Goal: Contribute content: Add original content to the website for others to see

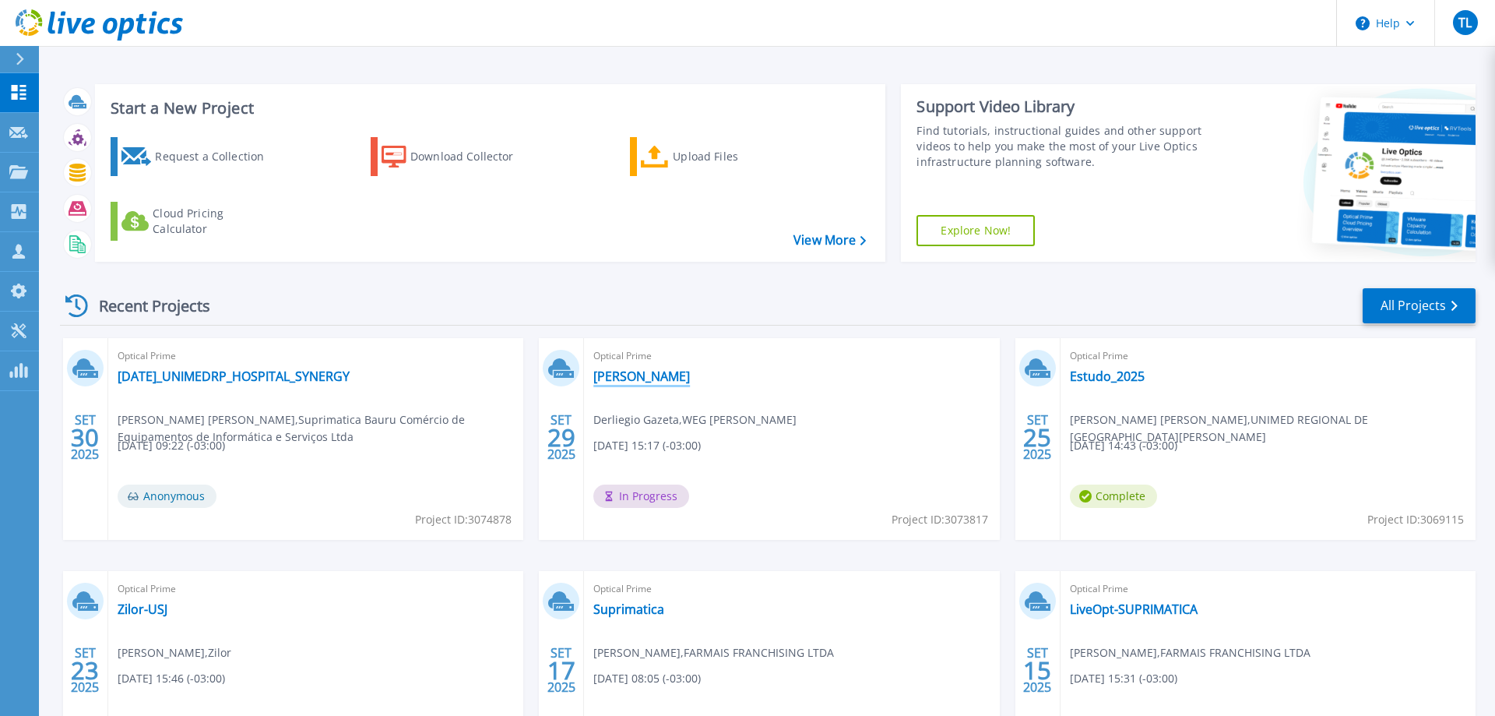
click at [630, 378] on link "[PERSON_NAME]" at bounding box center [641, 376] width 97 height 16
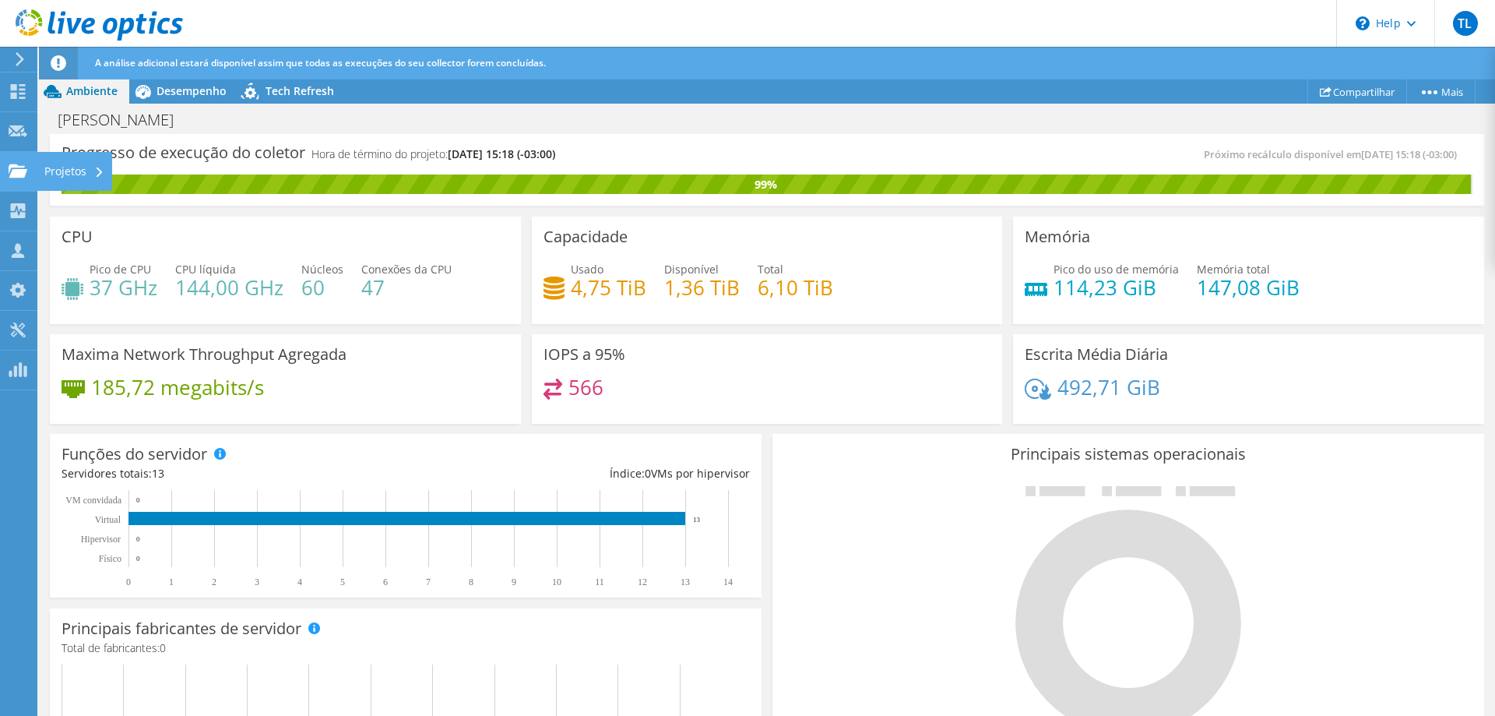
click at [53, 175] on div "Projetos" at bounding box center [75, 171] width 76 height 39
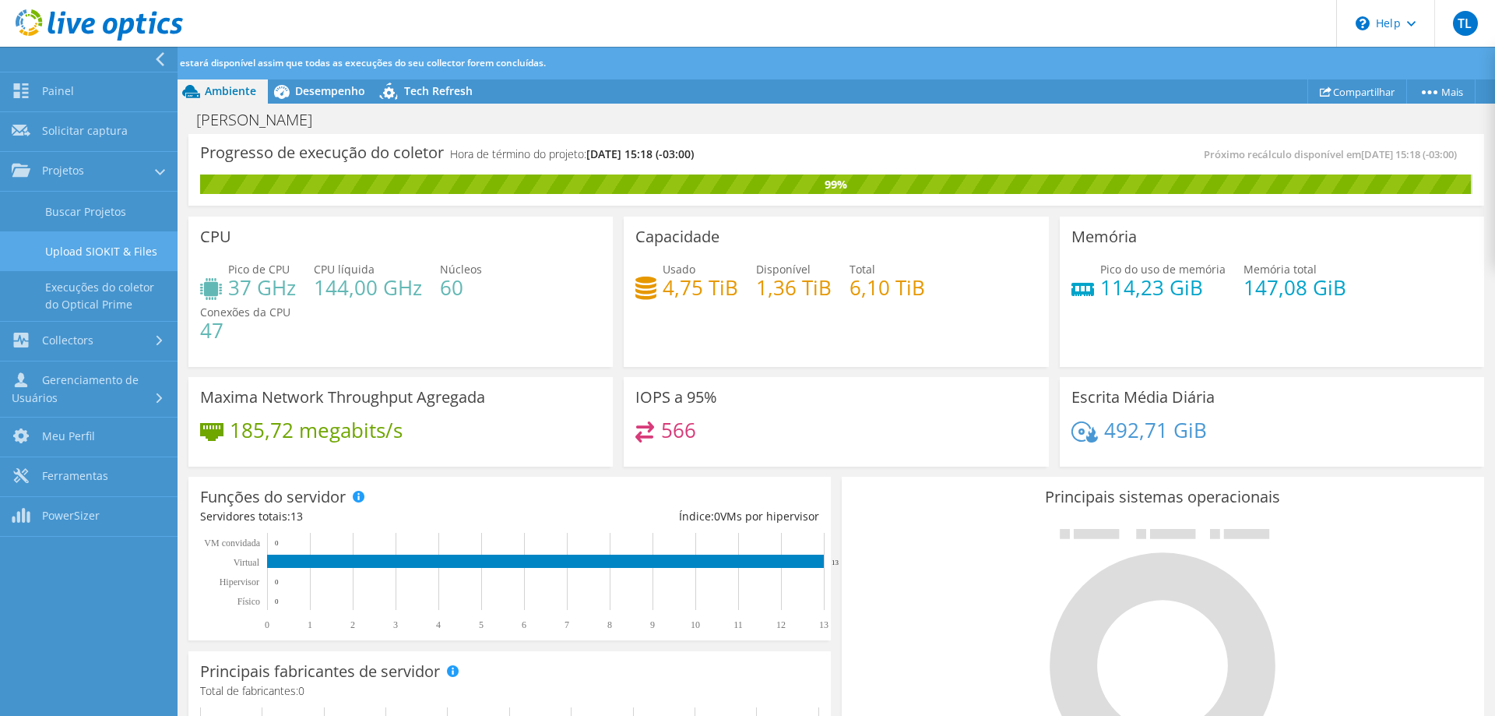
click at [91, 252] on link "Upload SIOKIT & Files" at bounding box center [89, 251] width 178 height 40
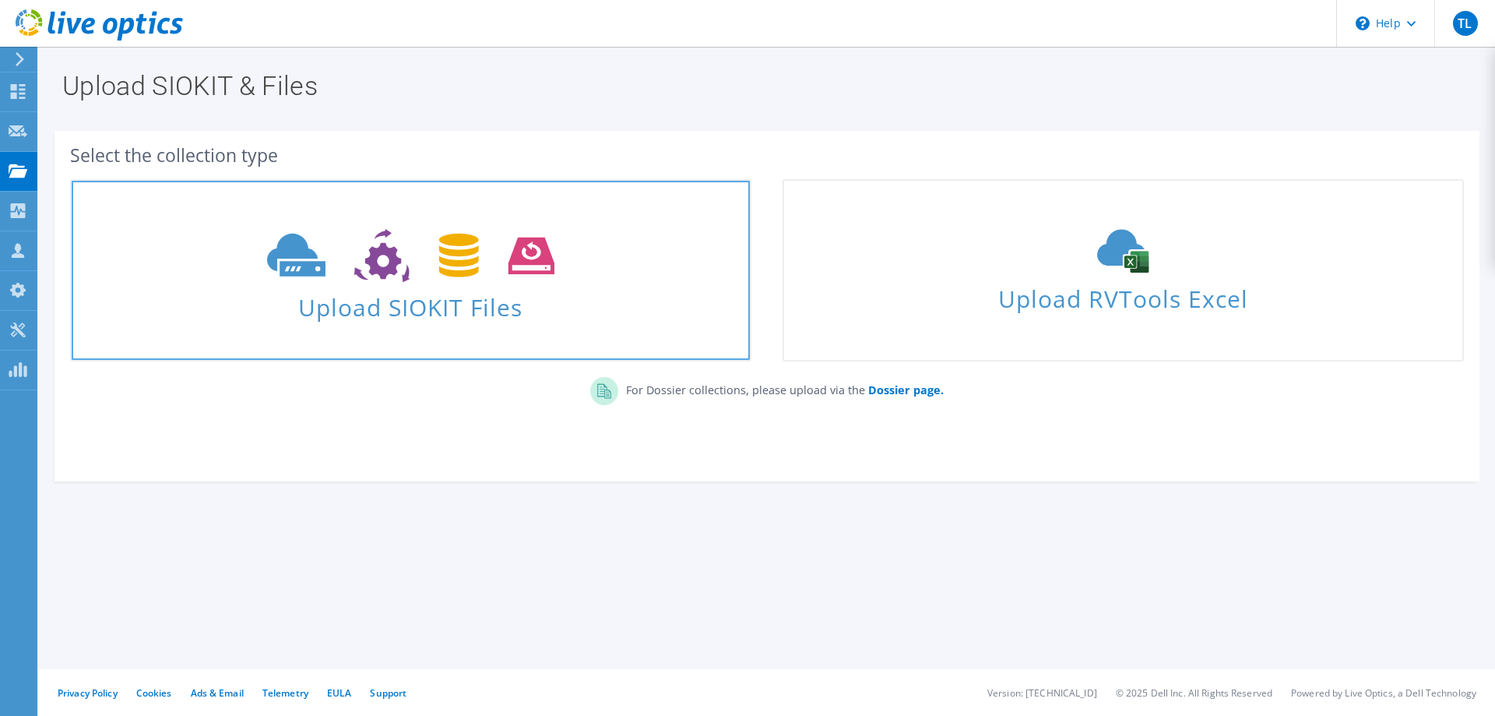
click at [466, 301] on span "Upload SIOKIT Files" at bounding box center [411, 302] width 678 height 33
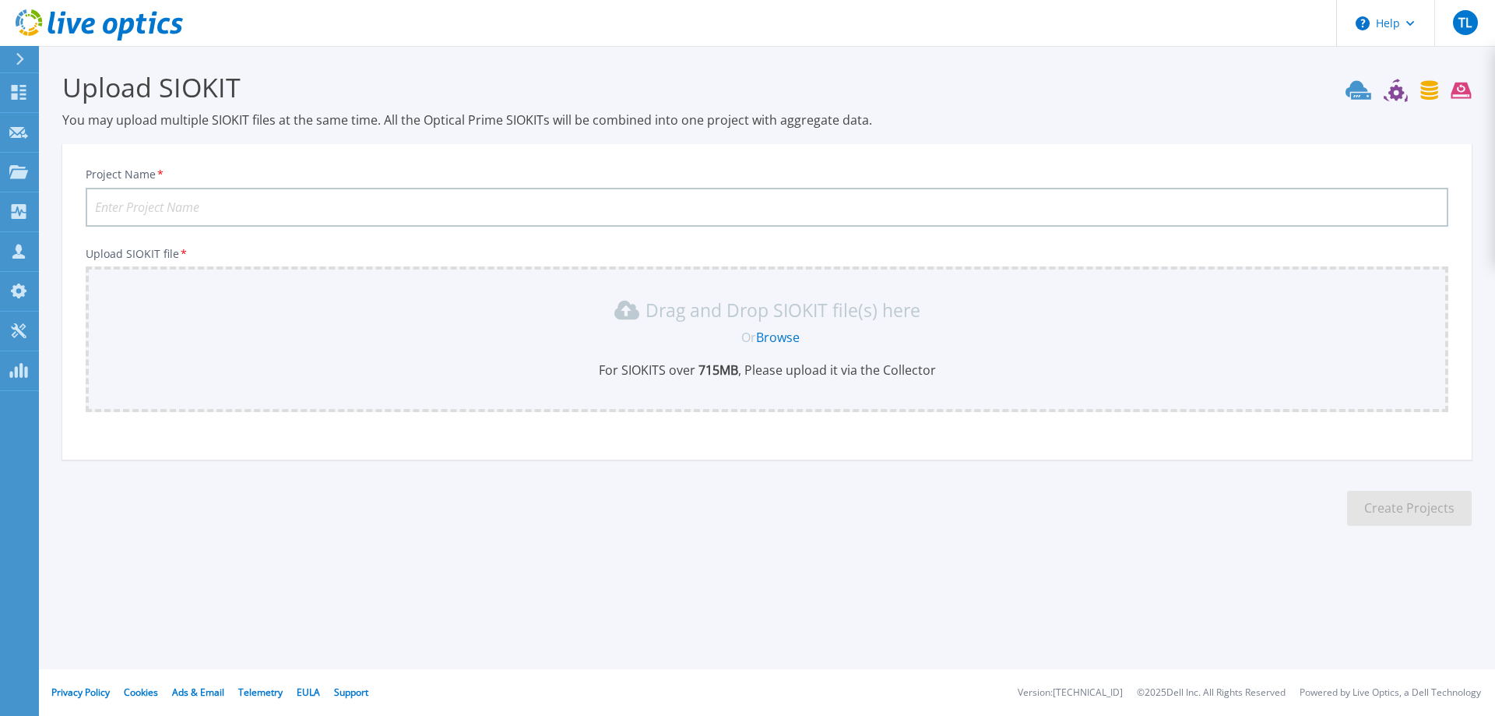
click at [776, 329] on link "Browse" at bounding box center [778, 337] width 44 height 17
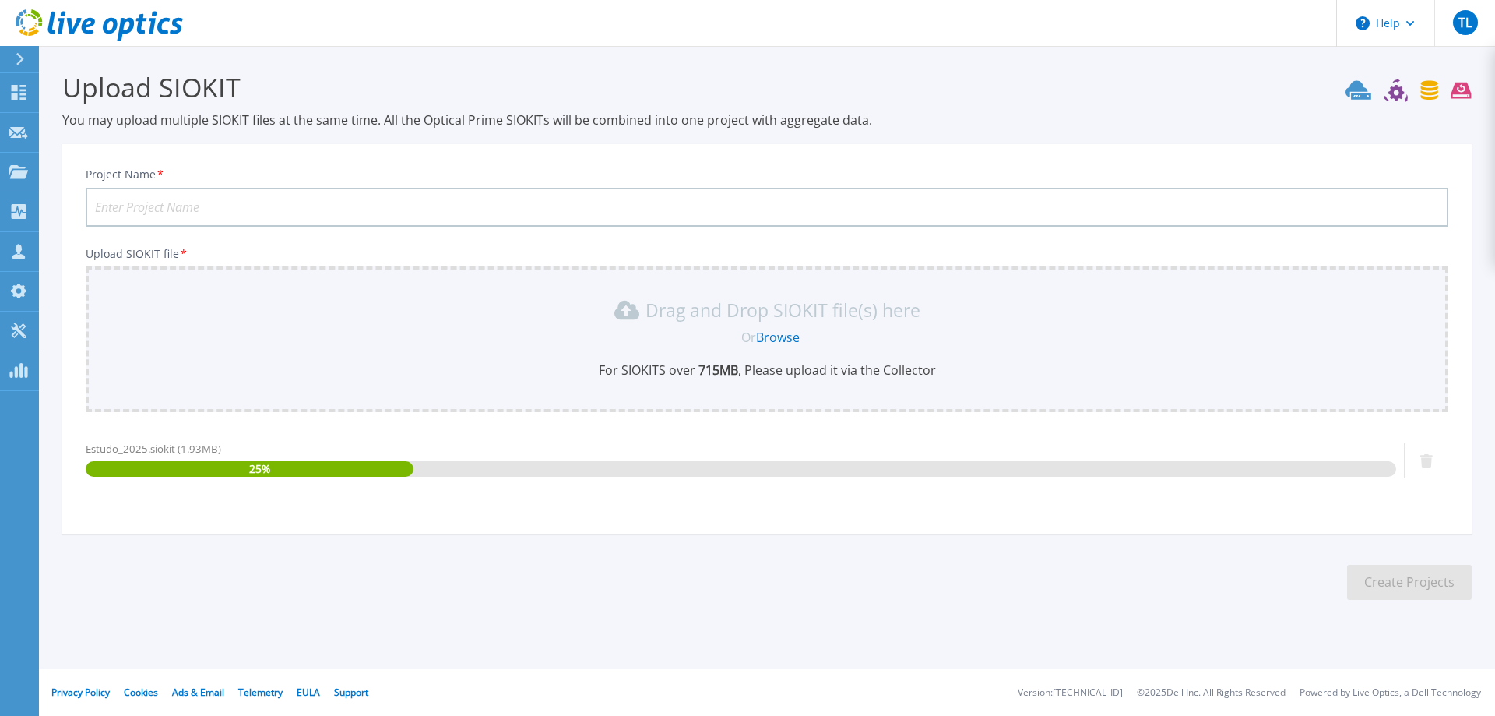
click at [329, 222] on input "Project Name *" at bounding box center [767, 207] width 1363 height 39
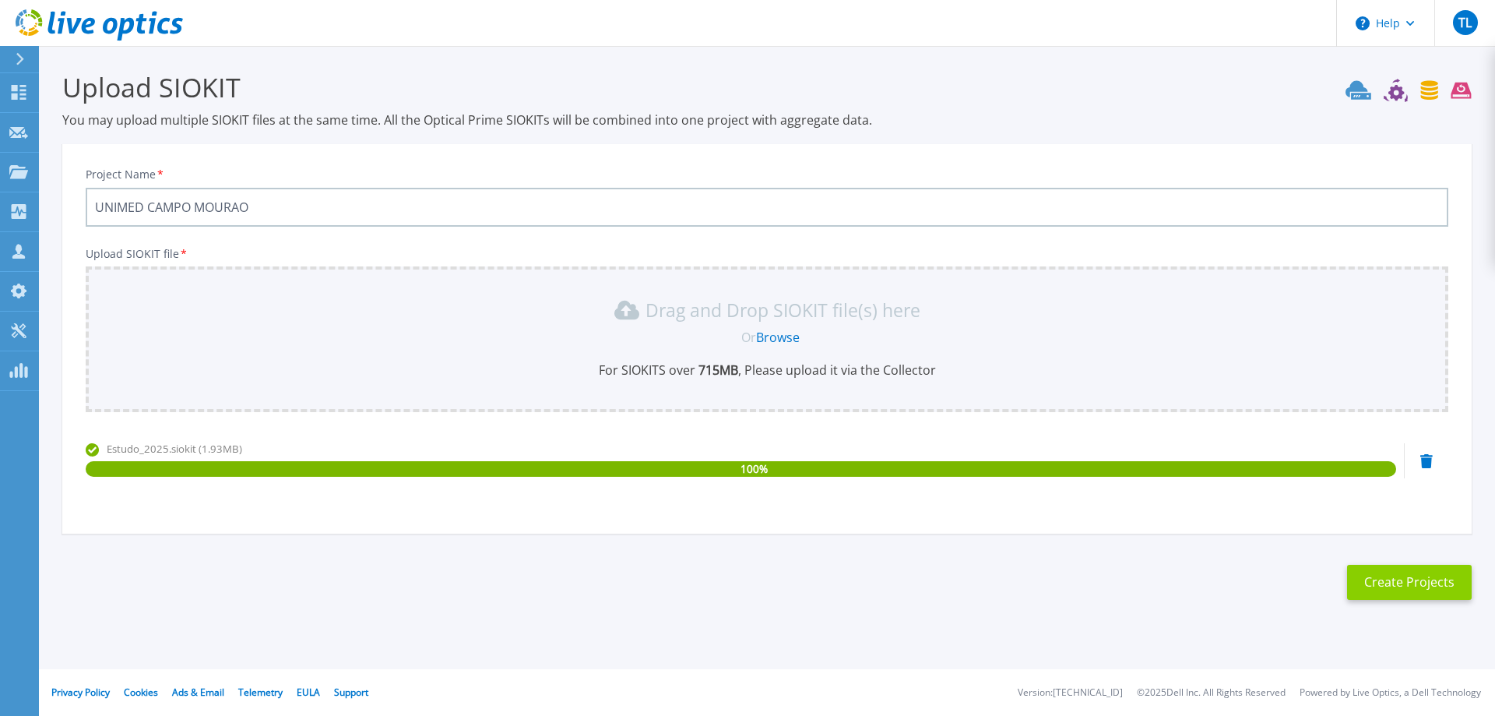
type input "UNIMED CAMPO MOURAO"
click at [1414, 590] on button "Create Projects" at bounding box center [1409, 582] width 125 height 35
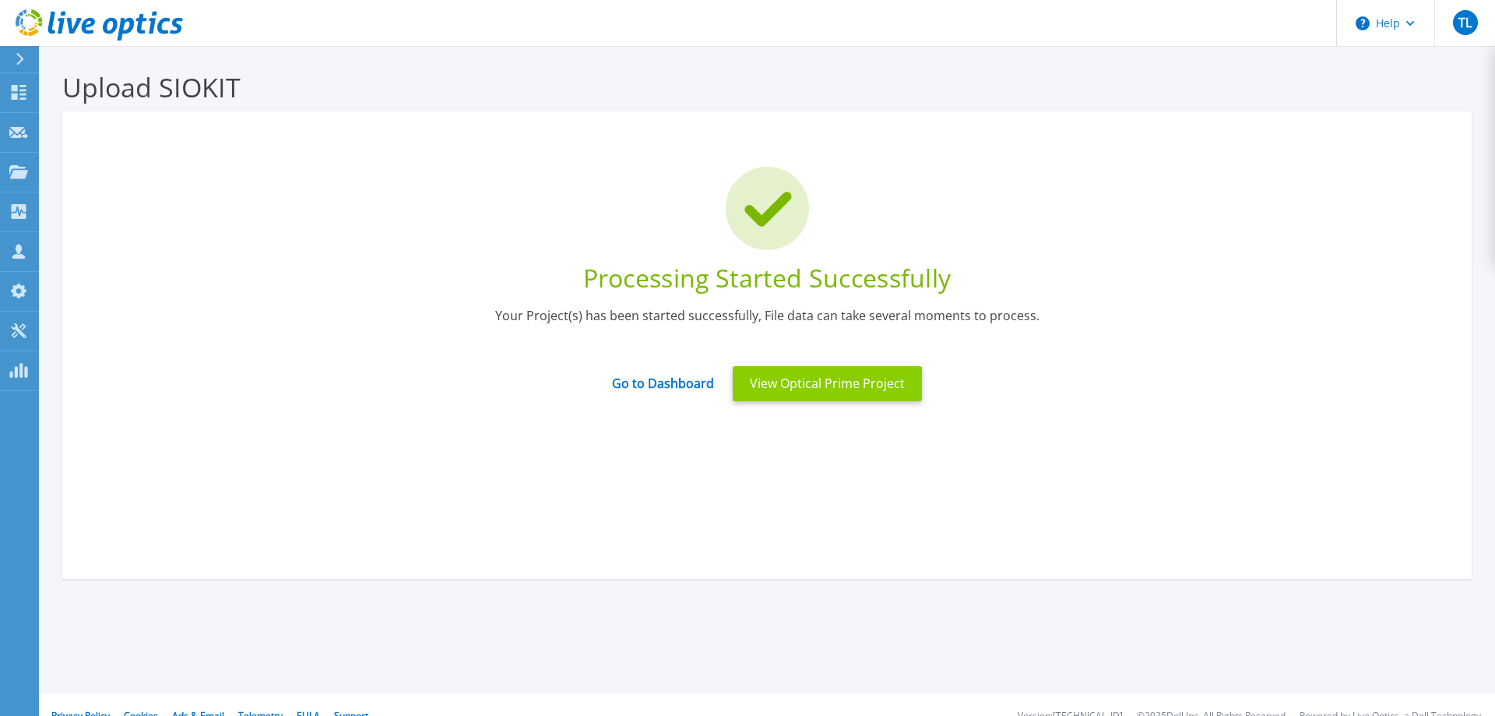
click at [891, 398] on button "View Optical Prime Project" at bounding box center [827, 383] width 189 height 35
